Goal: Task Accomplishment & Management: Manage account settings

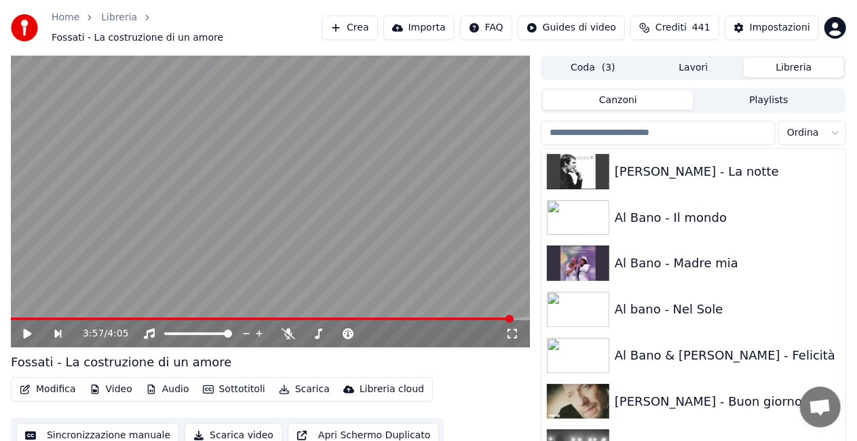
click at [785, 61] on button "Libreria" at bounding box center [794, 68] width 100 height 20
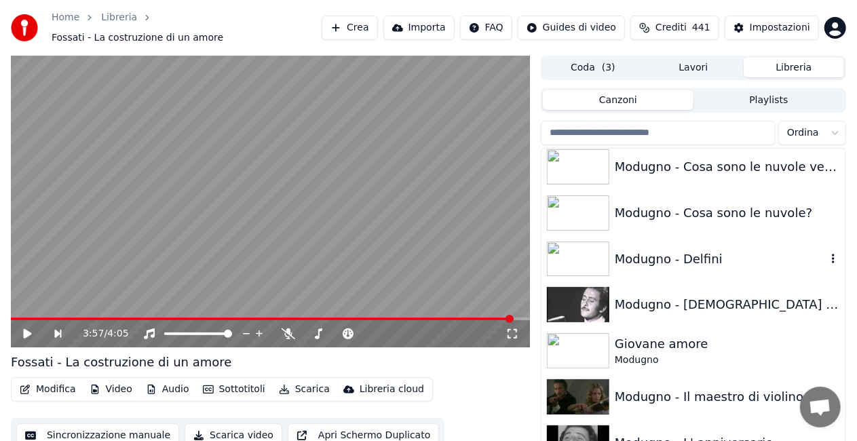
scroll to position [11564, 0]
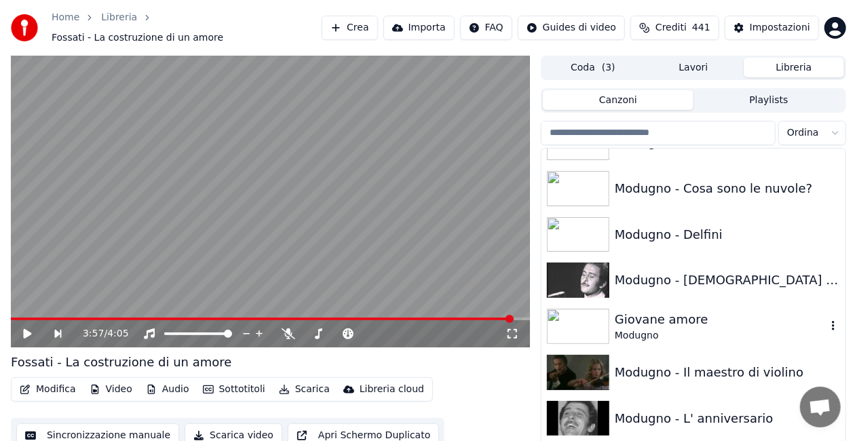
click at [710, 329] on div "Modugno" at bounding box center [721, 336] width 212 height 14
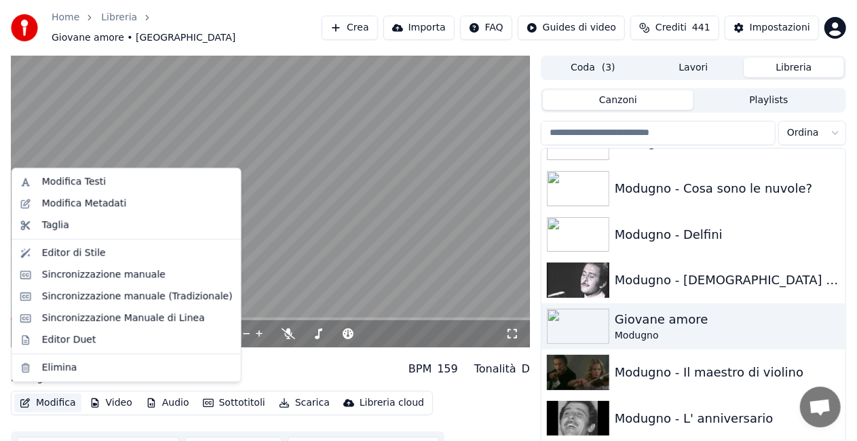
click at [50, 399] on button "Modifica" at bounding box center [47, 403] width 67 height 19
click at [106, 197] on div "Modifica Metadati" at bounding box center [84, 204] width 85 height 14
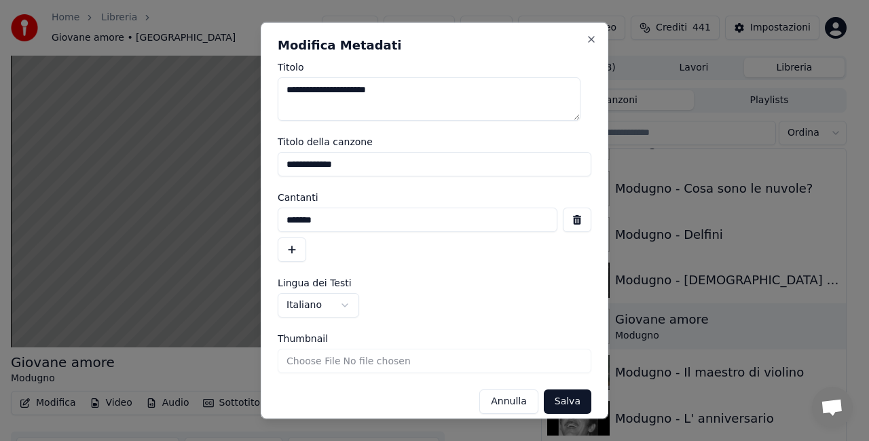
drag, startPoint x: 435, startPoint y: 160, endPoint x: 0, endPoint y: 224, distance: 439.6
click at [0, 224] on body "**********" at bounding box center [428, 220] width 857 height 441
click at [569, 224] on button "button" at bounding box center [577, 220] width 28 height 24
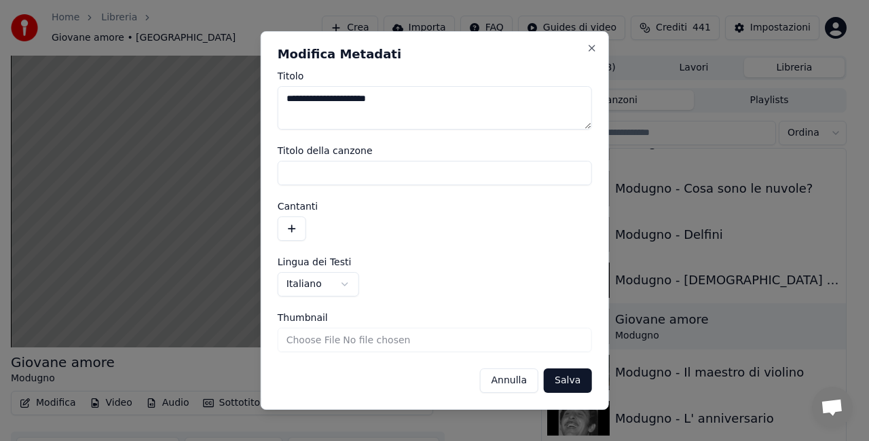
click at [571, 383] on button "Salva" at bounding box center [567, 380] width 47 height 24
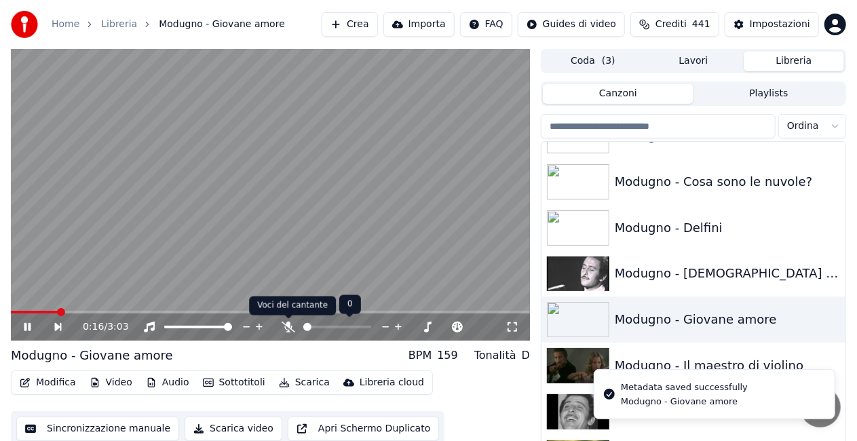
click at [286, 327] on icon at bounding box center [289, 327] width 14 height 11
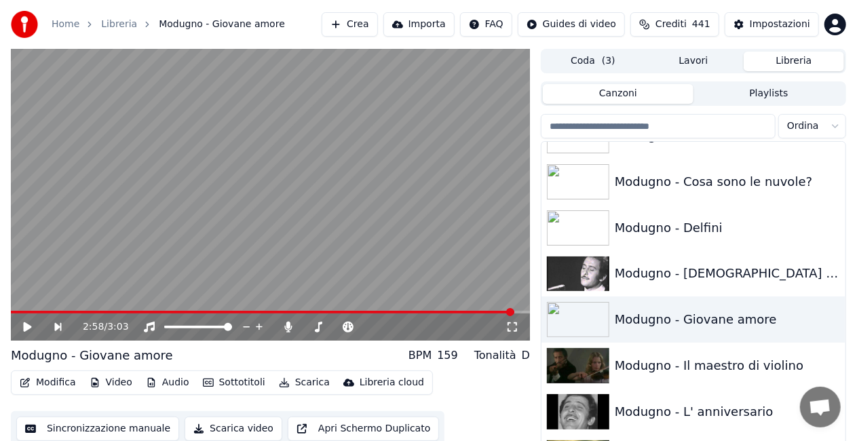
scroll to position [31, 0]
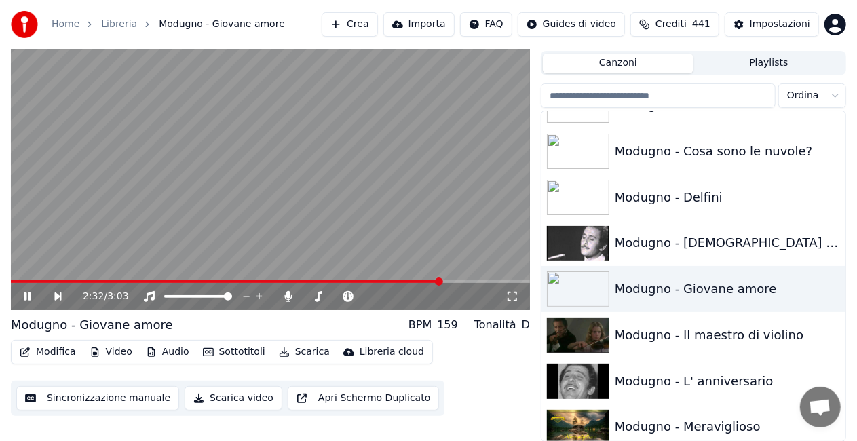
click at [518, 299] on icon at bounding box center [513, 296] width 14 height 11
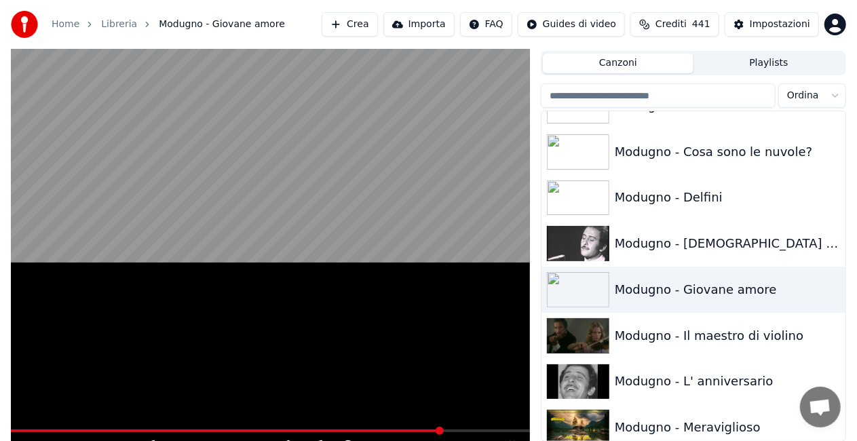
scroll to position [19, 0]
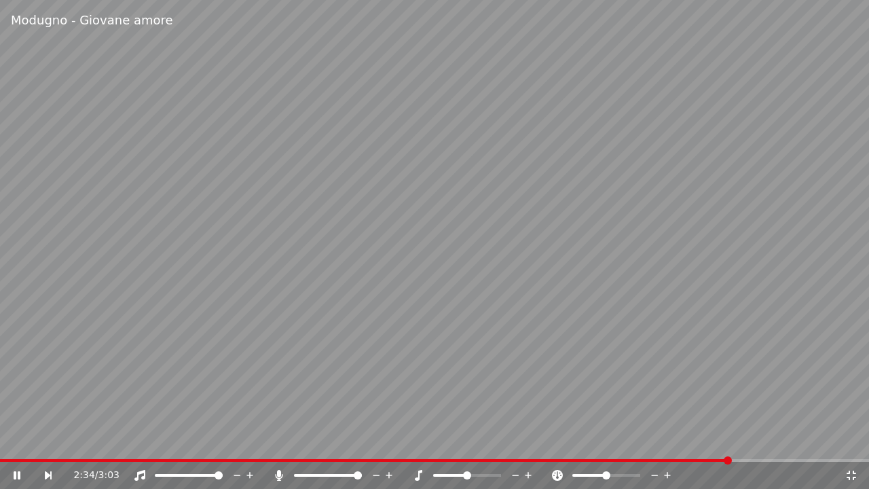
click at [278, 473] on icon at bounding box center [278, 475] width 7 height 11
click at [60, 459] on span at bounding box center [419, 460] width 839 height 3
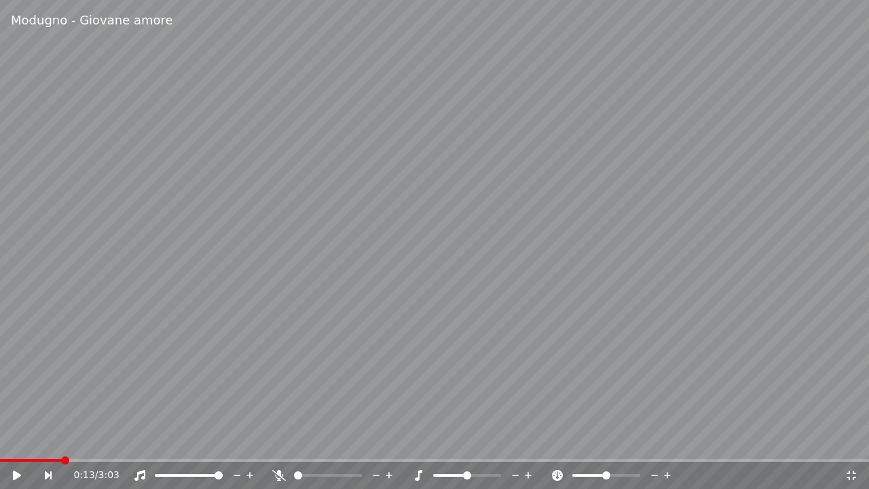
click at [22, 458] on video at bounding box center [434, 244] width 869 height 489
click at [18, 462] on div "0:13 / 3:03" at bounding box center [434, 474] width 869 height 27
click at [13, 461] on div "0:14 / 3:03" at bounding box center [434, 474] width 869 height 27
click at [12, 460] on span at bounding box center [7, 460] width 14 height 3
click at [332, 476] on span at bounding box center [332, 475] width 8 height 8
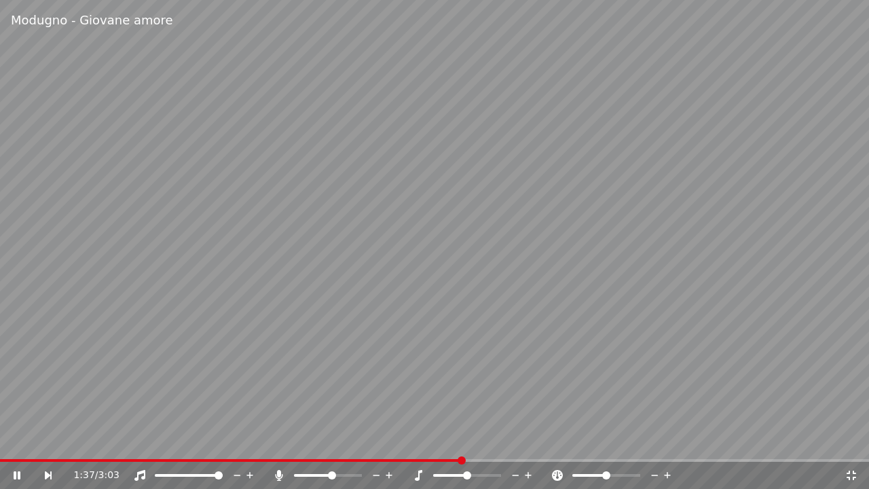
click at [277, 472] on icon at bounding box center [278, 475] width 7 height 11
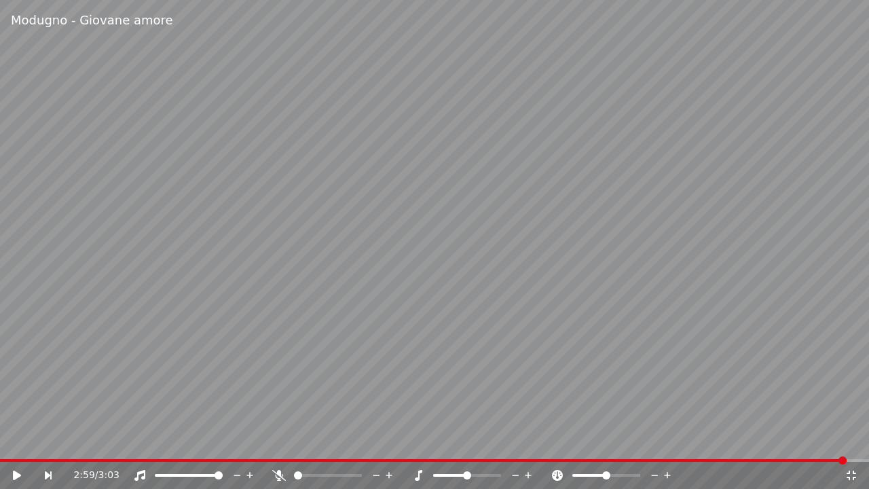
click at [0, 460] on span at bounding box center [423, 460] width 846 height 3
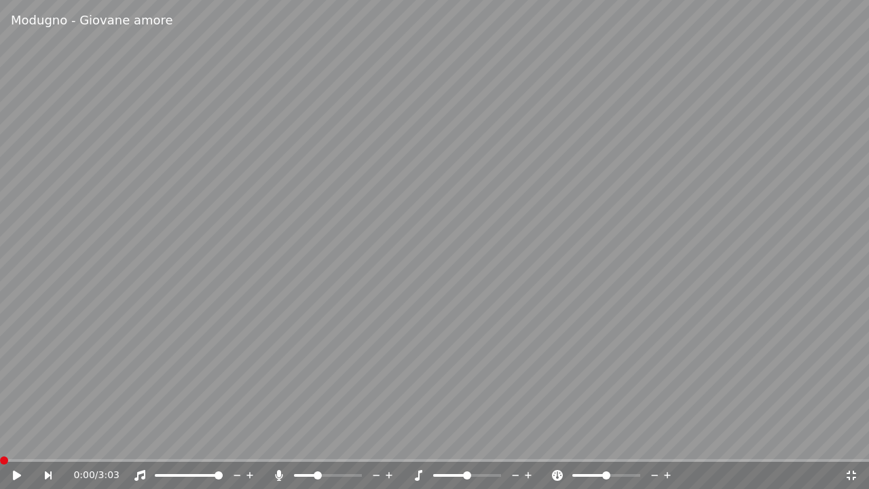
click at [316, 473] on span at bounding box center [317, 475] width 8 height 8
click at [323, 476] on span at bounding box center [324, 475] width 8 height 8
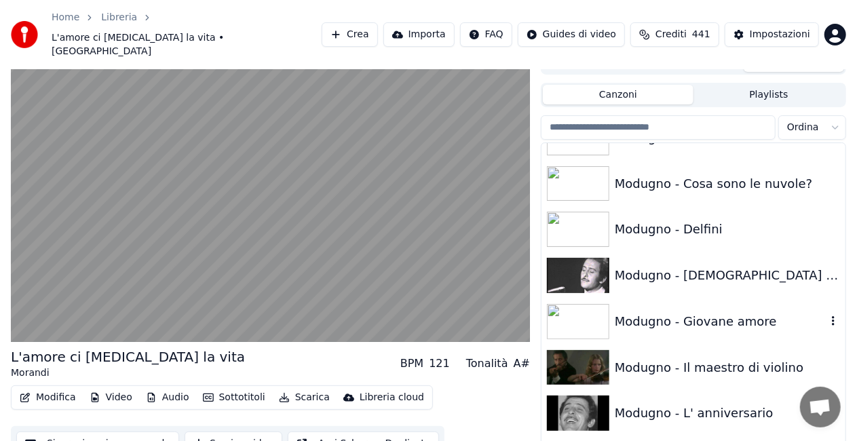
click at [630, 312] on div "Modugno - Giovane amore" at bounding box center [721, 321] width 212 height 19
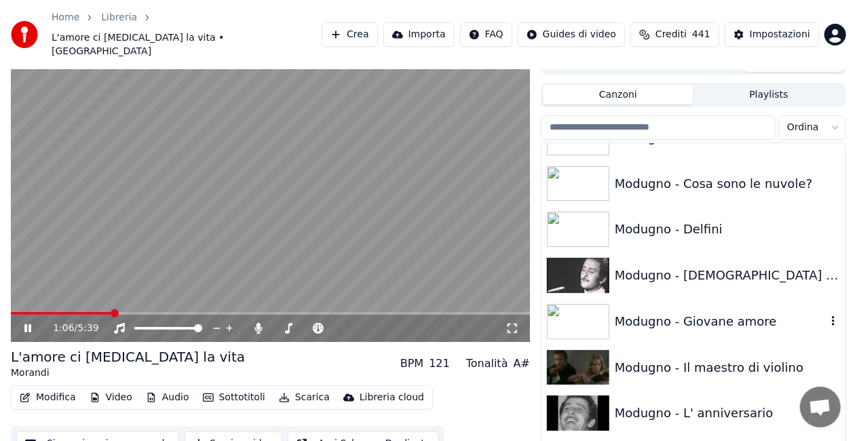
click at [650, 312] on div "Modugno - Giovane amore" at bounding box center [721, 321] width 212 height 19
click at [687, 299] on div "Modugno - Giovane amore" at bounding box center [693, 322] width 304 height 46
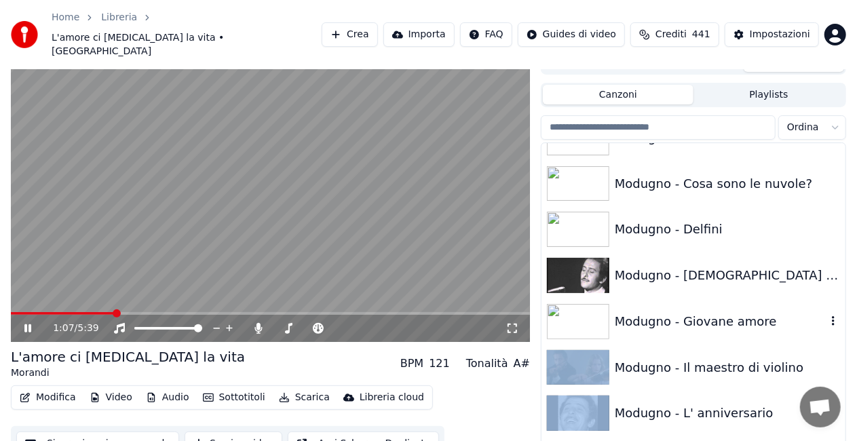
click at [687, 299] on div "Modugno - Giovane amore" at bounding box center [693, 322] width 304 height 46
click at [682, 266] on div "Modugno - [DEMOGRAPHIC_DATA] come ti amo" at bounding box center [721, 275] width 212 height 19
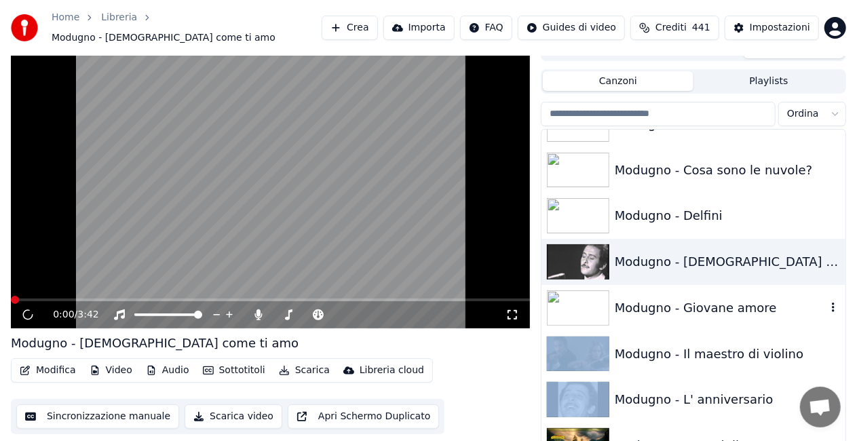
click at [686, 299] on div "Modugno - Giovane amore" at bounding box center [721, 308] width 212 height 19
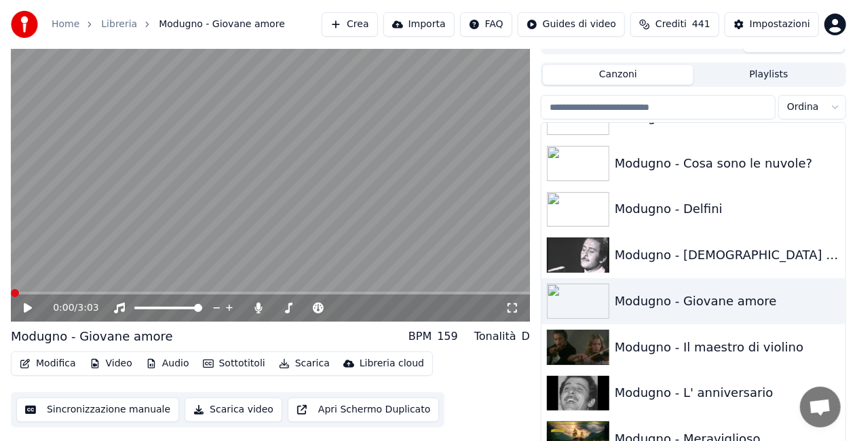
click at [517, 306] on icon at bounding box center [513, 308] width 14 height 11
click at [510, 308] on icon at bounding box center [513, 308] width 14 height 11
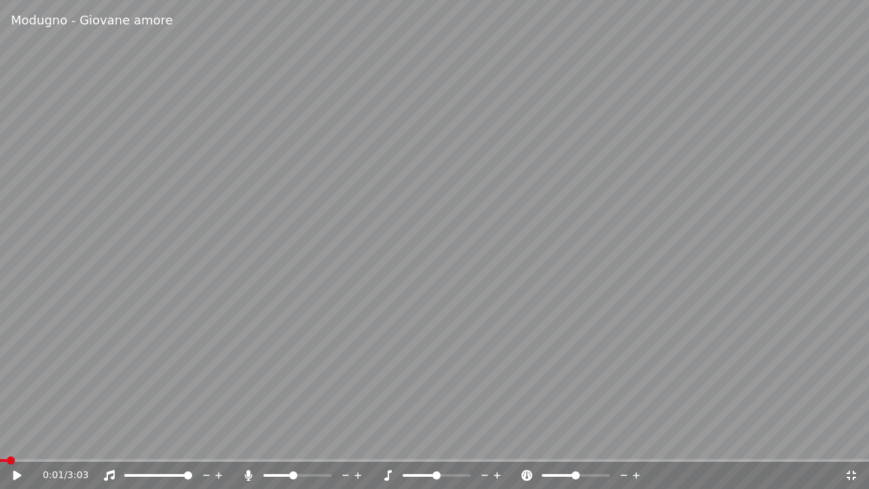
click at [293, 477] on span at bounding box center [293, 475] width 8 height 8
click at [293, 476] on span at bounding box center [293, 475] width 8 height 8
click at [248, 472] on icon at bounding box center [247, 475] width 7 height 11
click at [289, 478] on span at bounding box center [290, 475] width 8 height 8
click at [292, 476] on span at bounding box center [293, 475] width 8 height 8
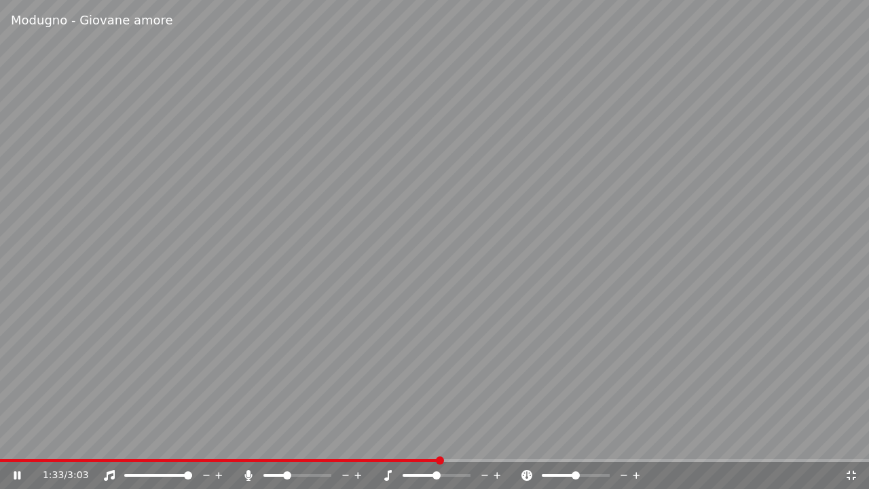
click at [285, 471] on span at bounding box center [287, 475] width 8 height 8
click at [249, 468] on div at bounding box center [303, 475] width 123 height 14
click at [247, 472] on icon at bounding box center [247, 475] width 7 height 11
click at [263, 479] on span at bounding box center [267, 475] width 8 height 8
click at [290, 476] on span at bounding box center [290, 475] width 8 height 8
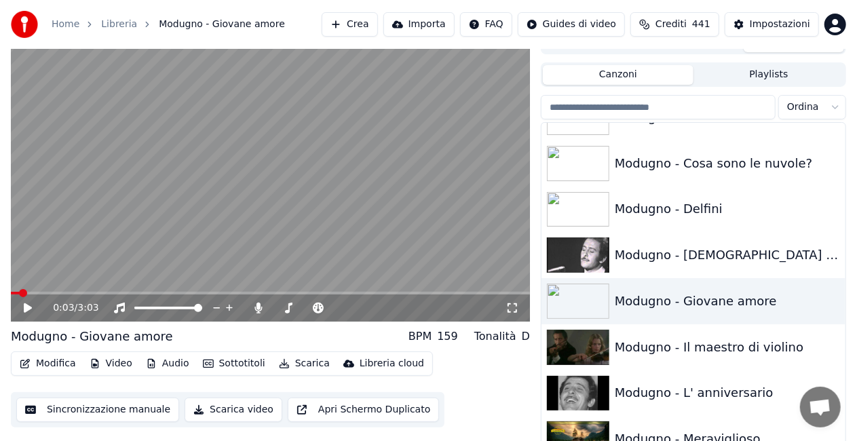
click at [18, 294] on span at bounding box center [15, 293] width 9 height 3
click at [512, 304] on icon at bounding box center [513, 308] width 14 height 11
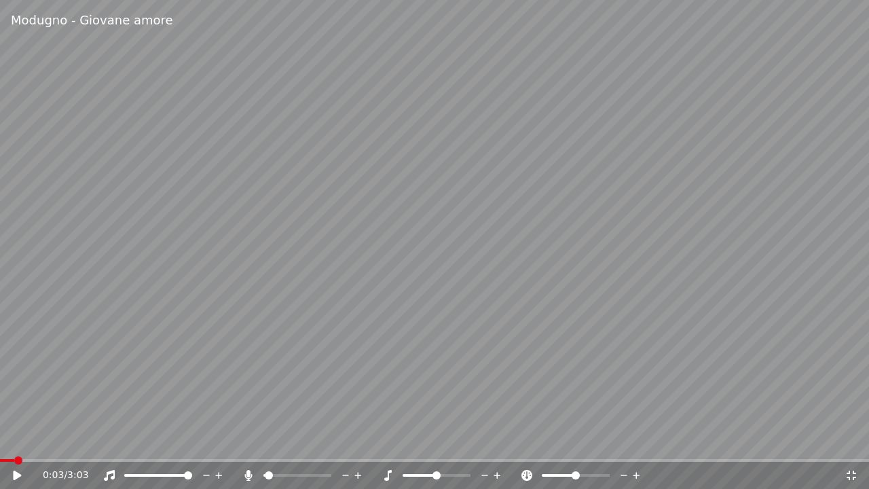
click at [12, 475] on icon at bounding box center [27, 475] width 32 height 11
click at [291, 474] on span at bounding box center [292, 475] width 8 height 8
click at [247, 475] on icon at bounding box center [247, 475] width 7 height 11
click at [248, 265] on video at bounding box center [434, 244] width 869 height 489
click at [854, 476] on icon at bounding box center [850, 474] width 9 height 9
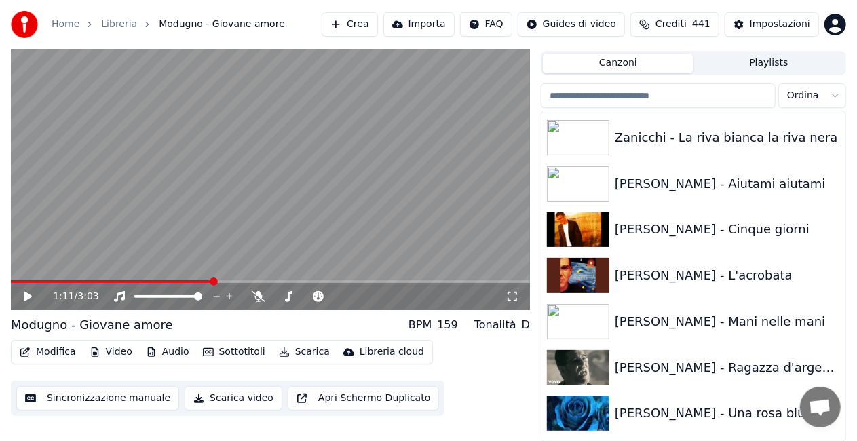
scroll to position [18472, 0]
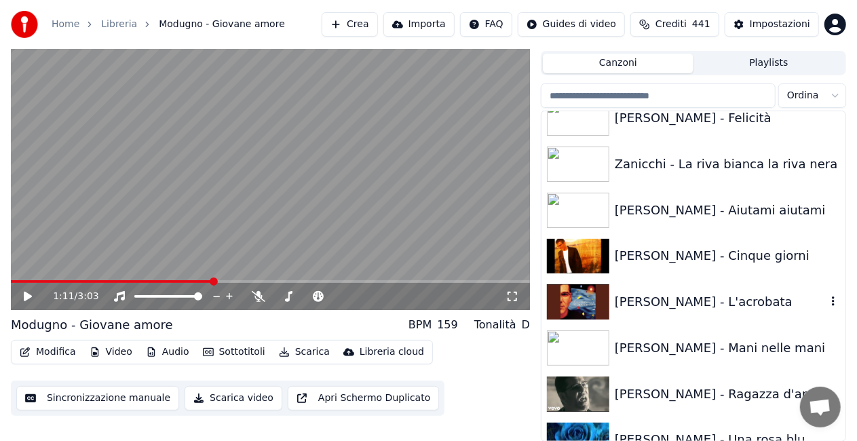
drag, startPoint x: 717, startPoint y: 304, endPoint x: 658, endPoint y: 315, distance: 59.4
click at [706, 307] on div "[PERSON_NAME] - L'acrobata" at bounding box center [721, 301] width 212 height 19
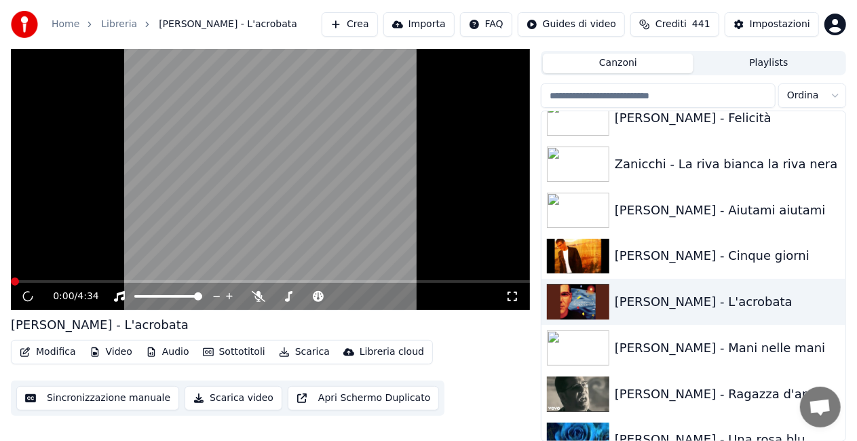
click at [514, 294] on icon at bounding box center [513, 296] width 14 height 11
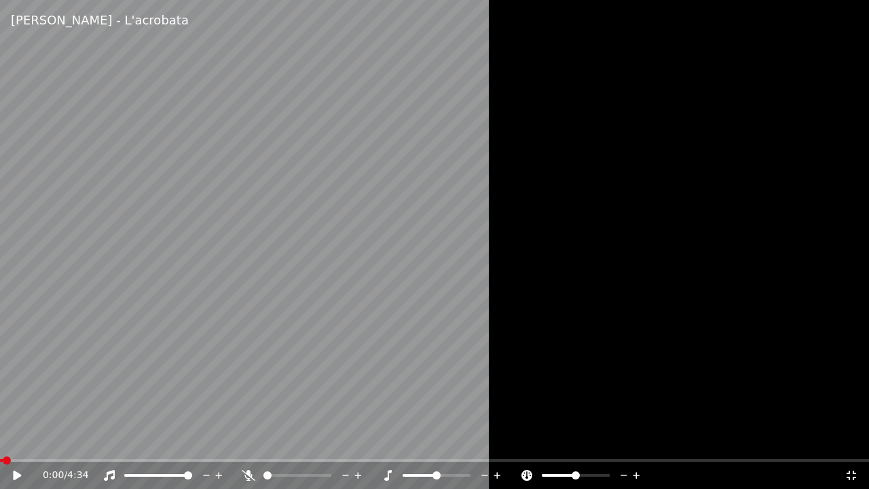
click at [533, 240] on div at bounding box center [434, 244] width 869 height 489
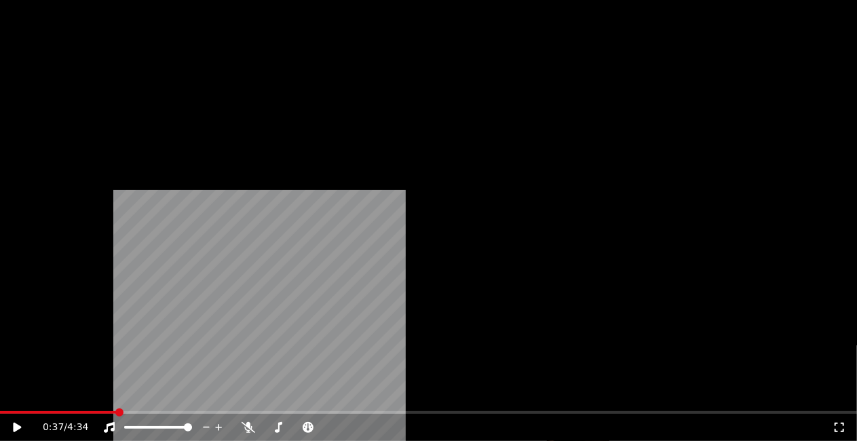
scroll to position [8497, 0]
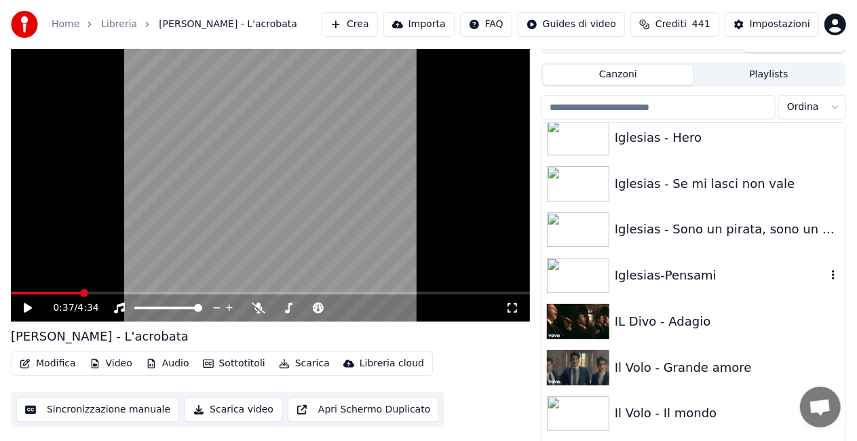
click at [680, 273] on div "Iglesias-Pensami" at bounding box center [721, 275] width 212 height 19
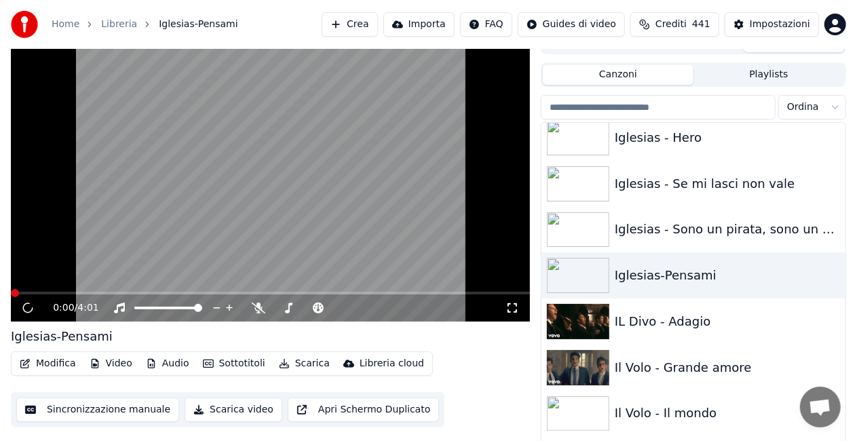
click at [509, 309] on icon at bounding box center [513, 308] width 14 height 11
click at [703, 189] on div "Iglesias - Se mi lasci non vale" at bounding box center [721, 184] width 212 height 19
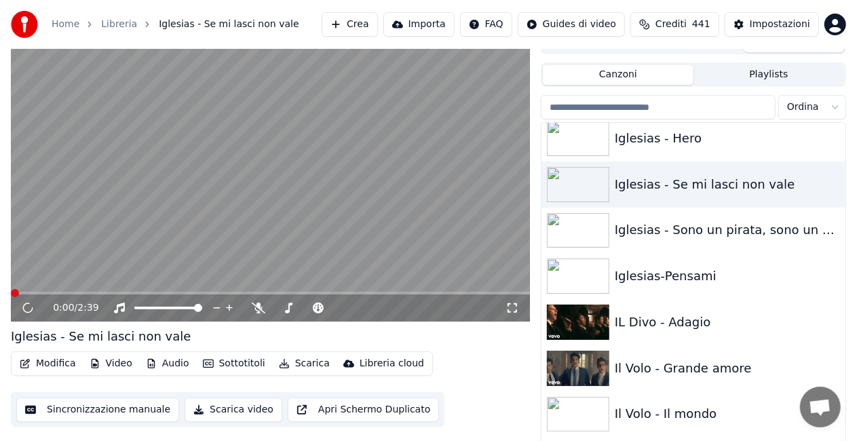
click at [510, 313] on div "0:00 / 2:39" at bounding box center [270, 308] width 508 height 14
click at [512, 305] on icon at bounding box center [513, 308] width 14 height 11
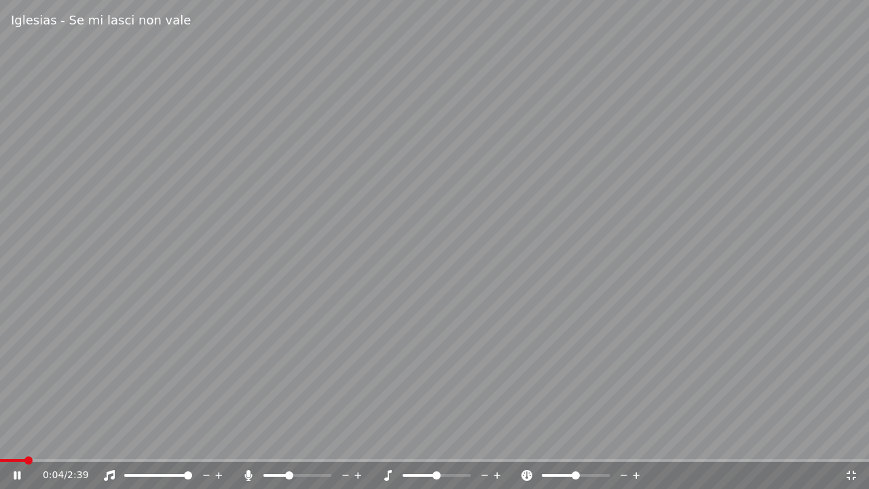
click at [288, 472] on span at bounding box center [289, 475] width 8 height 8
click at [331, 472] on span at bounding box center [327, 475] width 8 height 8
click at [263, 479] on span at bounding box center [267, 475] width 8 height 8
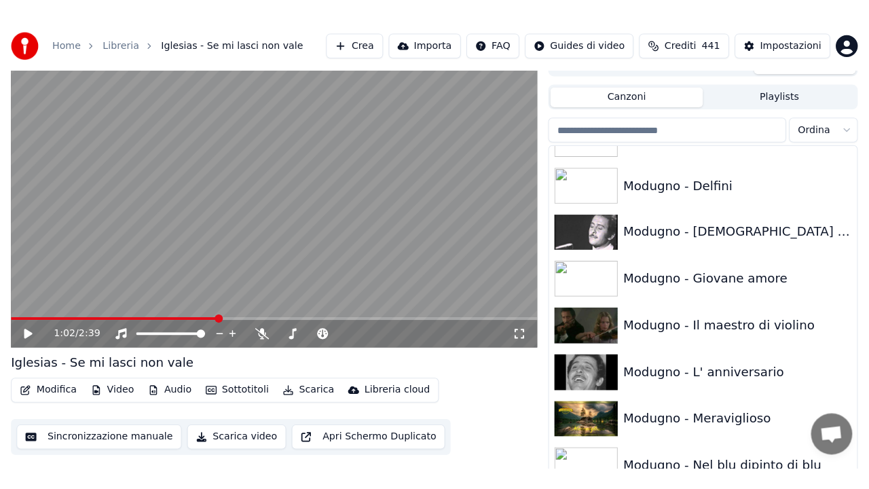
scroll to position [11510, 0]
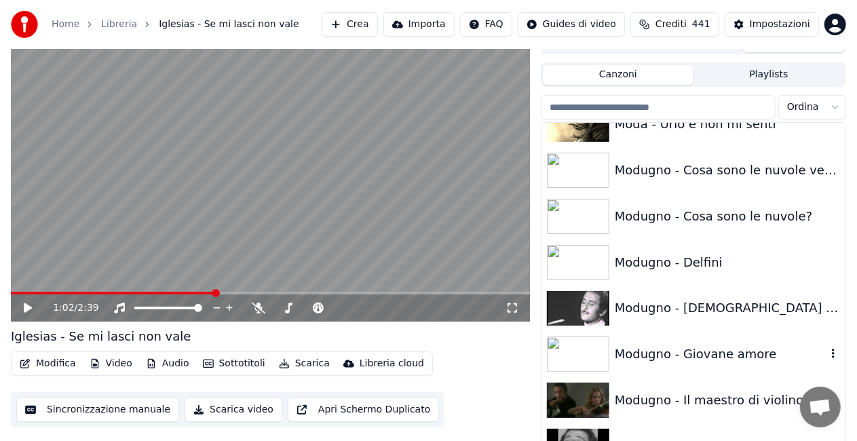
click at [687, 345] on div "Modugno - Giovane amore" at bounding box center [721, 354] width 212 height 19
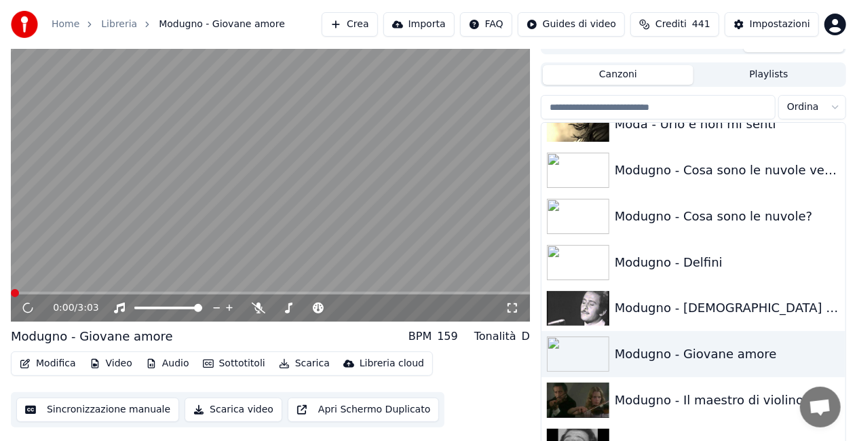
click at [515, 305] on icon at bounding box center [513, 308] width 14 height 11
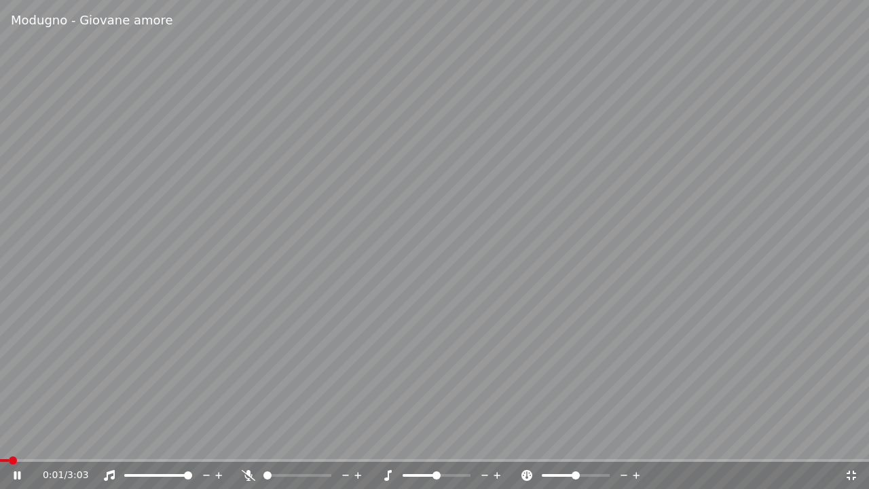
drag, startPoint x: 272, startPoint y: 472, endPoint x: 246, endPoint y: 484, distance: 28.9
click at [255, 483] on div "0:01 / 3:03" at bounding box center [434, 474] width 869 height 27
click at [286, 472] on span at bounding box center [287, 475] width 8 height 8
click at [290, 471] on span at bounding box center [292, 475] width 8 height 8
drag, startPoint x: 20, startPoint y: 469, endPoint x: 117, endPoint y: 463, distance: 97.2
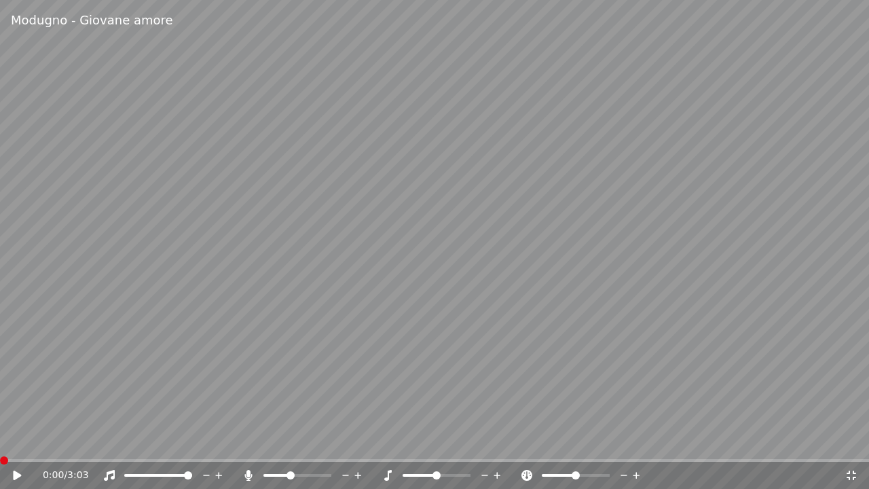
click at [21, 468] on div "0:00 / 3:03" at bounding box center [434, 475] width 858 height 14
drag, startPoint x: 288, startPoint y: 470, endPoint x: 345, endPoint y: 463, distance: 57.5
click at [345, 463] on div "0:00 / 3:03" at bounding box center [434, 474] width 869 height 27
click at [331, 471] on span at bounding box center [327, 475] width 8 height 8
click at [246, 478] on icon at bounding box center [249, 475] width 14 height 11
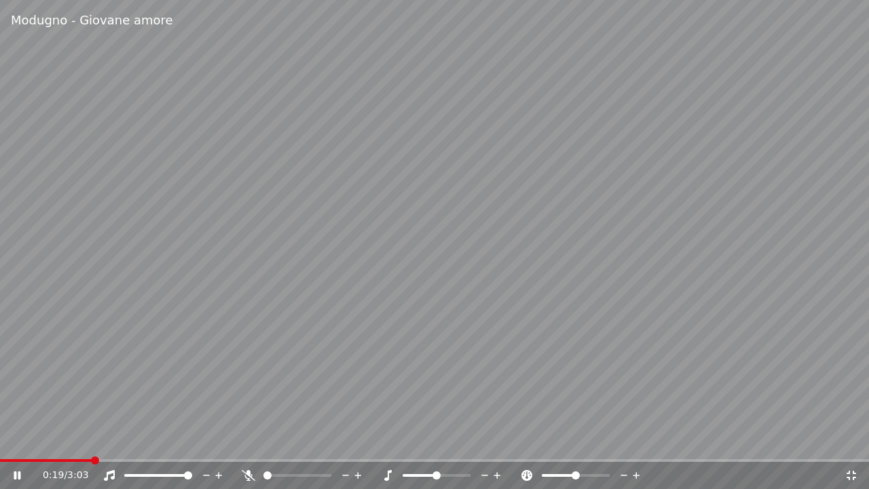
click at [247, 477] on icon at bounding box center [249, 475] width 14 height 11
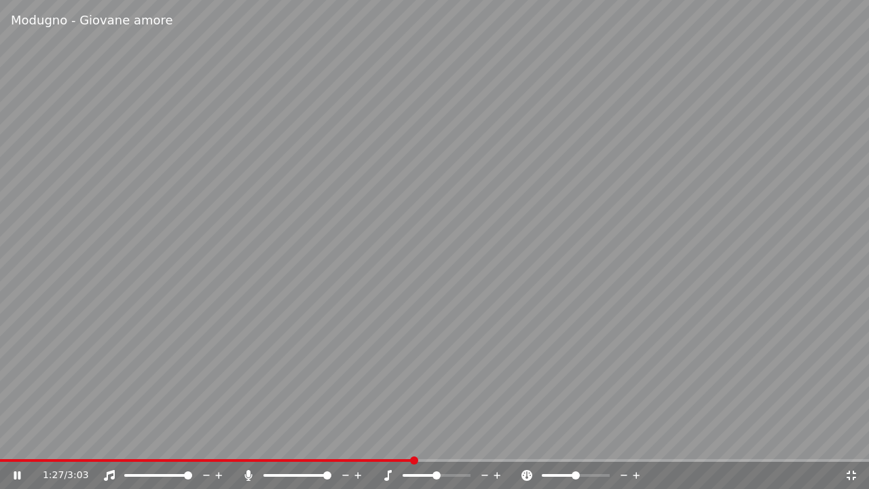
click at [241, 472] on div "1:27 / 3:03" at bounding box center [443, 475] width 801 height 14
click at [245, 472] on icon at bounding box center [249, 475] width 14 height 11
